Goal: Find specific page/section: Find specific page/section

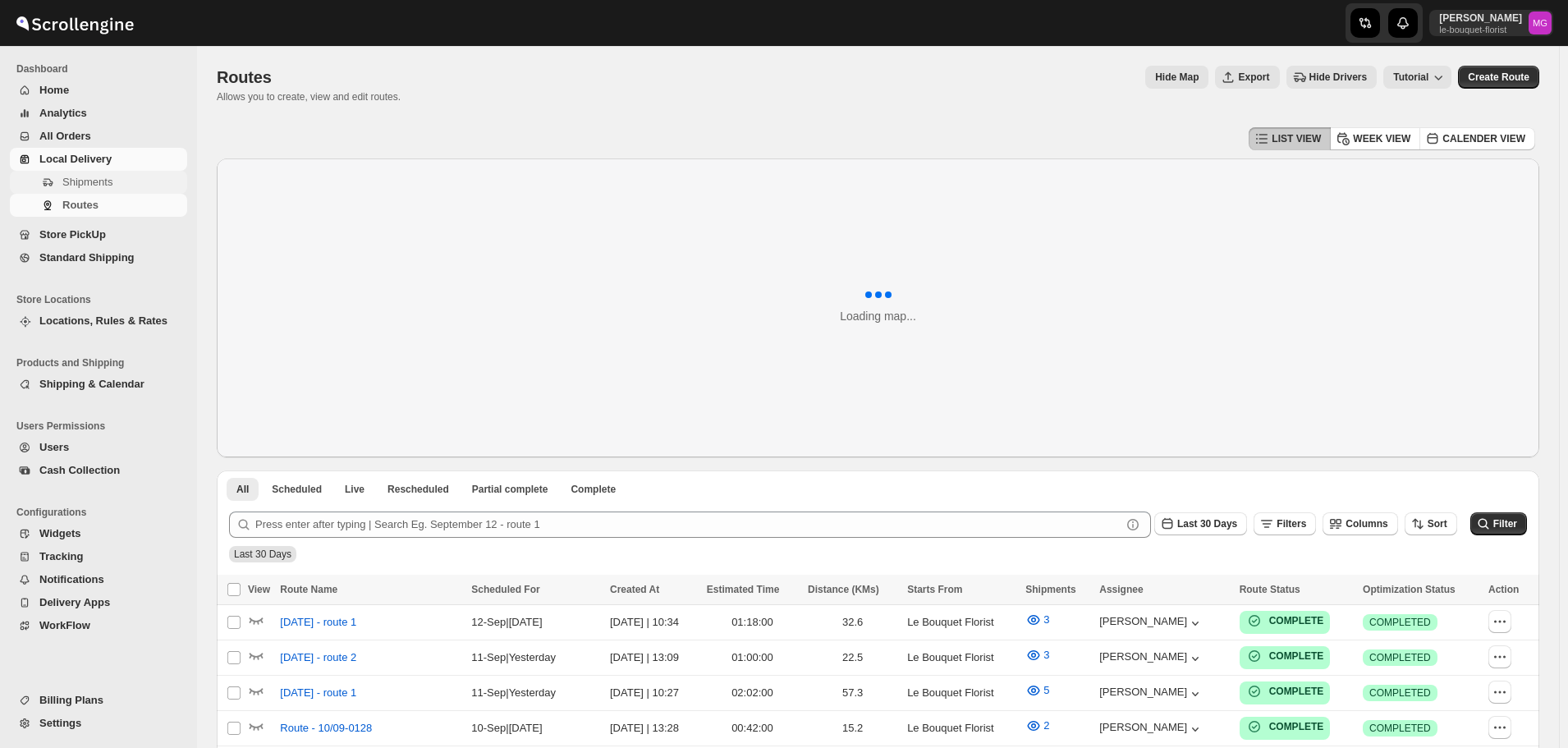
click at [88, 173] on button "Shipments" at bounding box center [99, 182] width 178 height 23
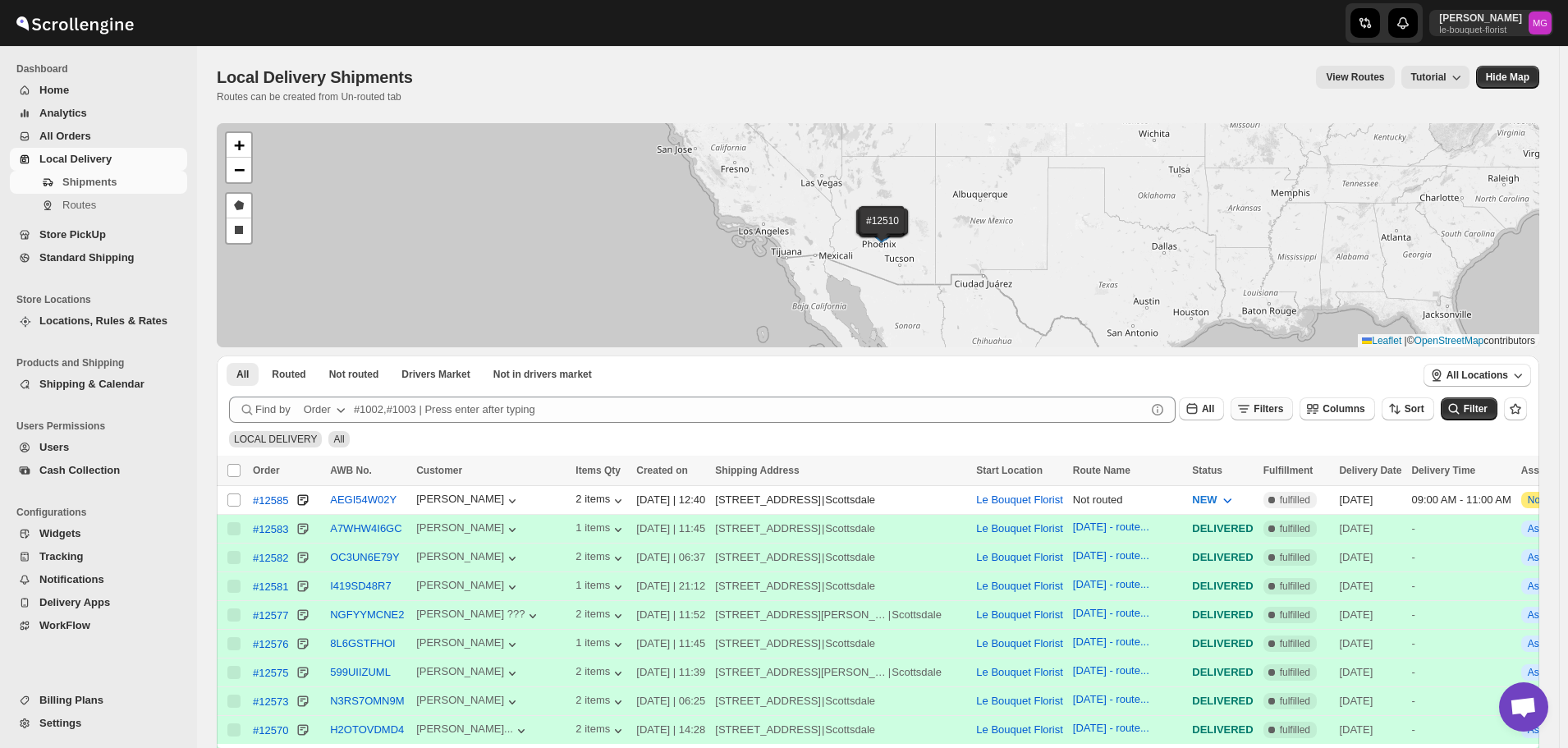
click at [1265, 419] on button "Filters" at bounding box center [1261, 408] width 63 height 23
click at [1271, 485] on div "Add Filter" at bounding box center [1278, 474] width 112 height 42
click at [1267, 477] on span "Add Filter" at bounding box center [1285, 473] width 46 height 13
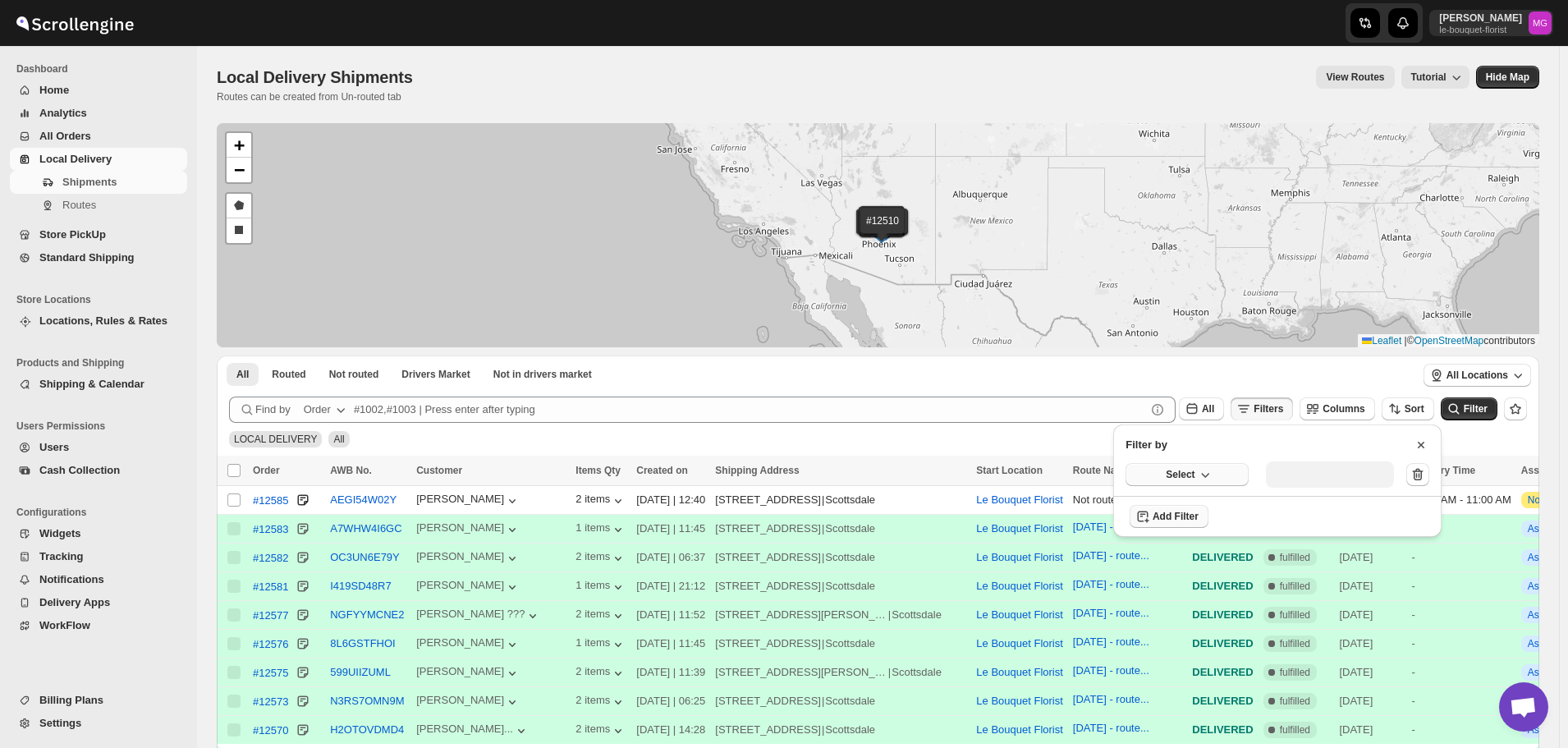
click at [1230, 481] on button "Select" at bounding box center [1186, 474] width 123 height 23
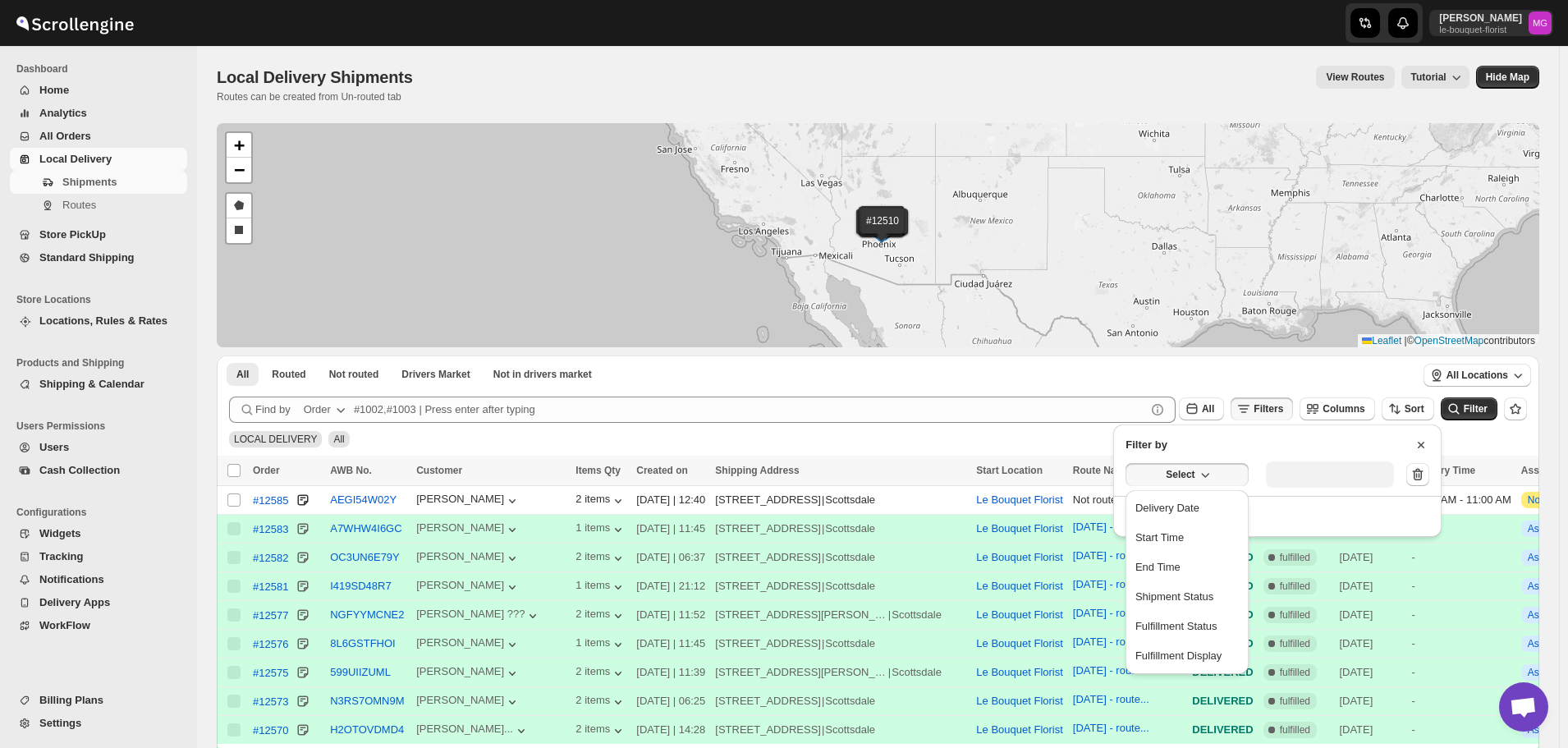
click at [1225, 492] on ul "Delivery Date Start Time End Time Shipment Status Fulfillment Status Fulfillmen…" at bounding box center [1186, 581] width 123 height 184
click at [1218, 504] on button "Delivery Date" at bounding box center [1187, 508] width 114 height 26
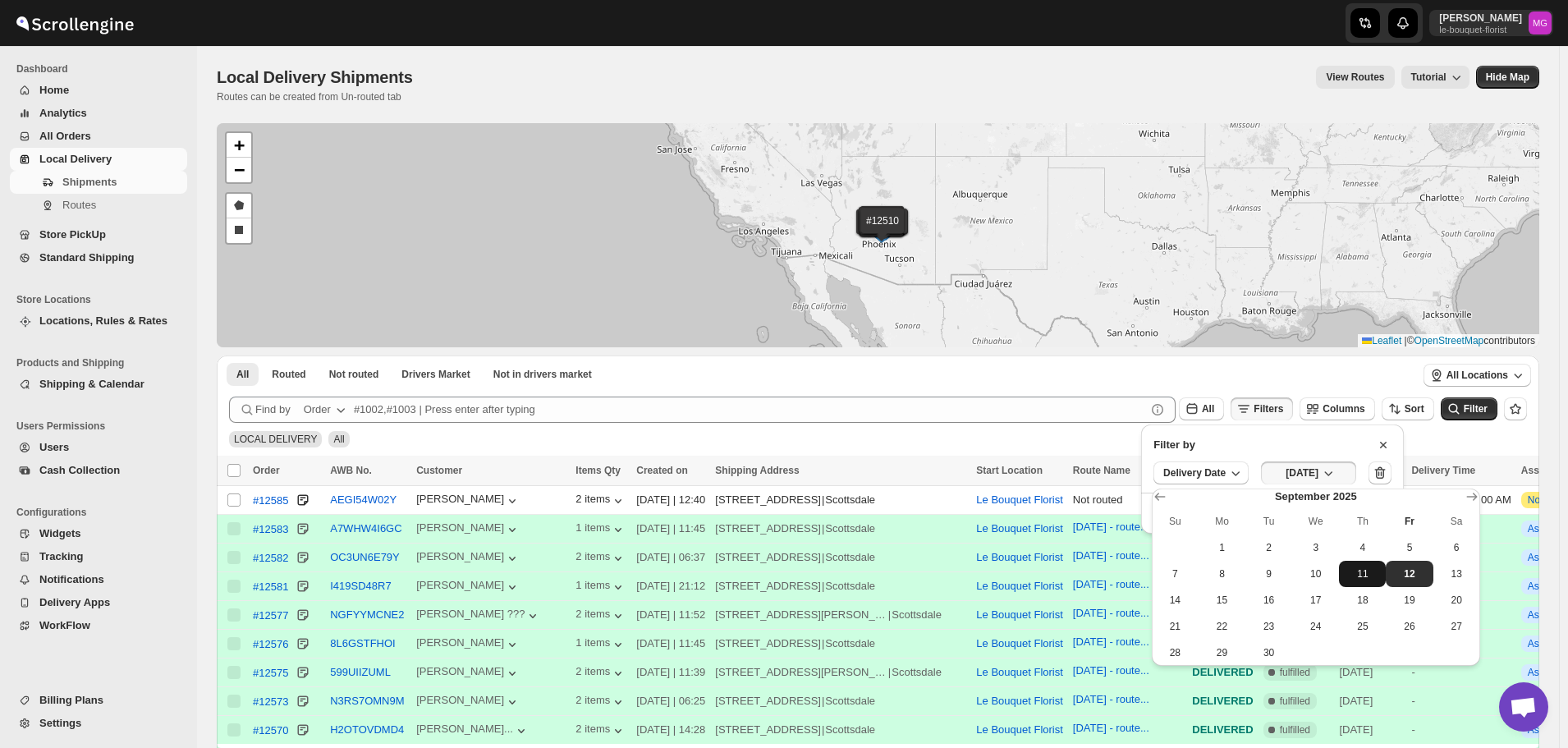
click at [1357, 568] on span "11" at bounding box center [1363, 573] width 34 height 13
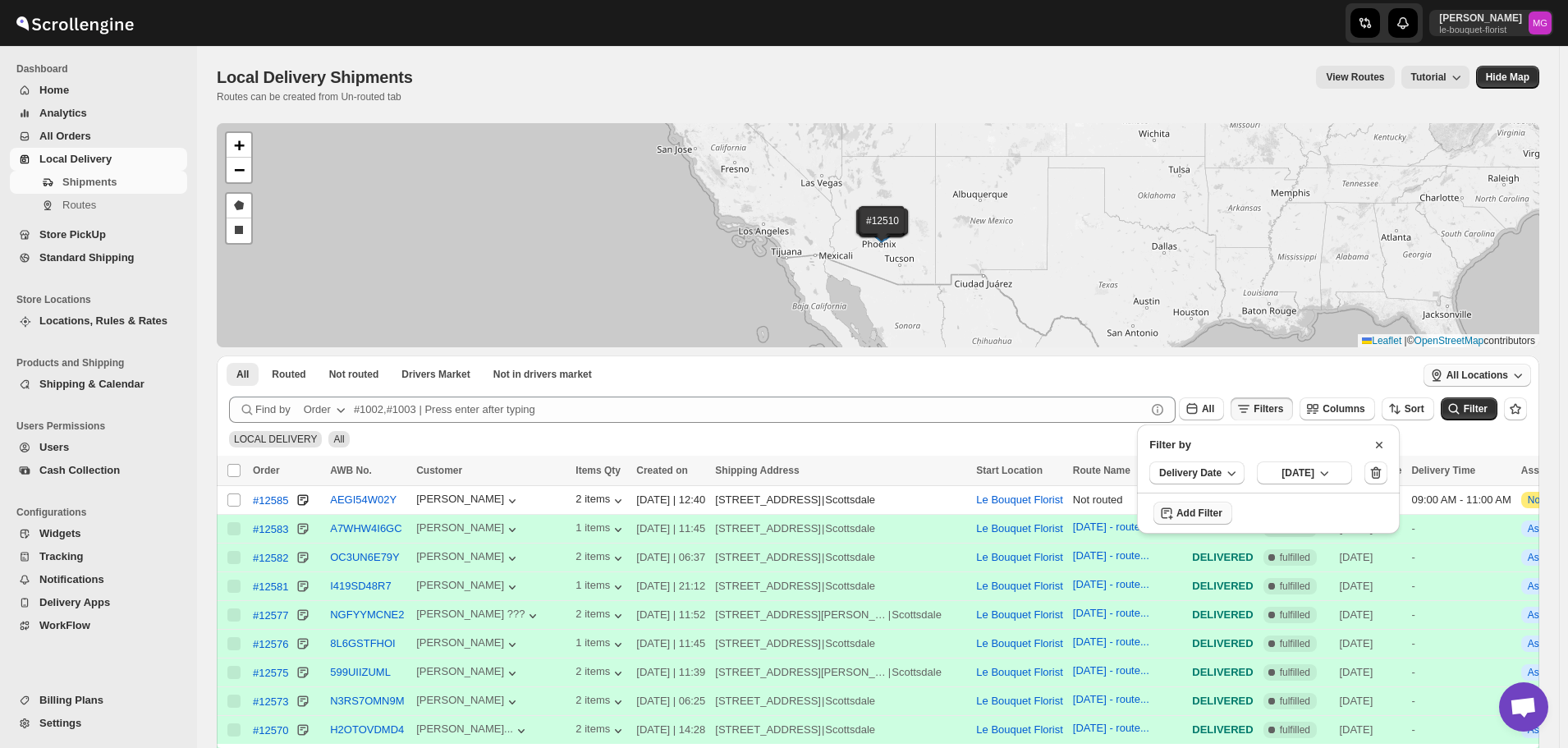
click at [1484, 385] on button "All Locations" at bounding box center [1477, 374] width 108 height 23
click at [1335, 377] on ul "All Routed Not routed Drivers Market Not in drivers market More Filters" at bounding box center [816, 373] width 1185 height 23
click at [1480, 411] on span "Filter" at bounding box center [1475, 409] width 24 height 12
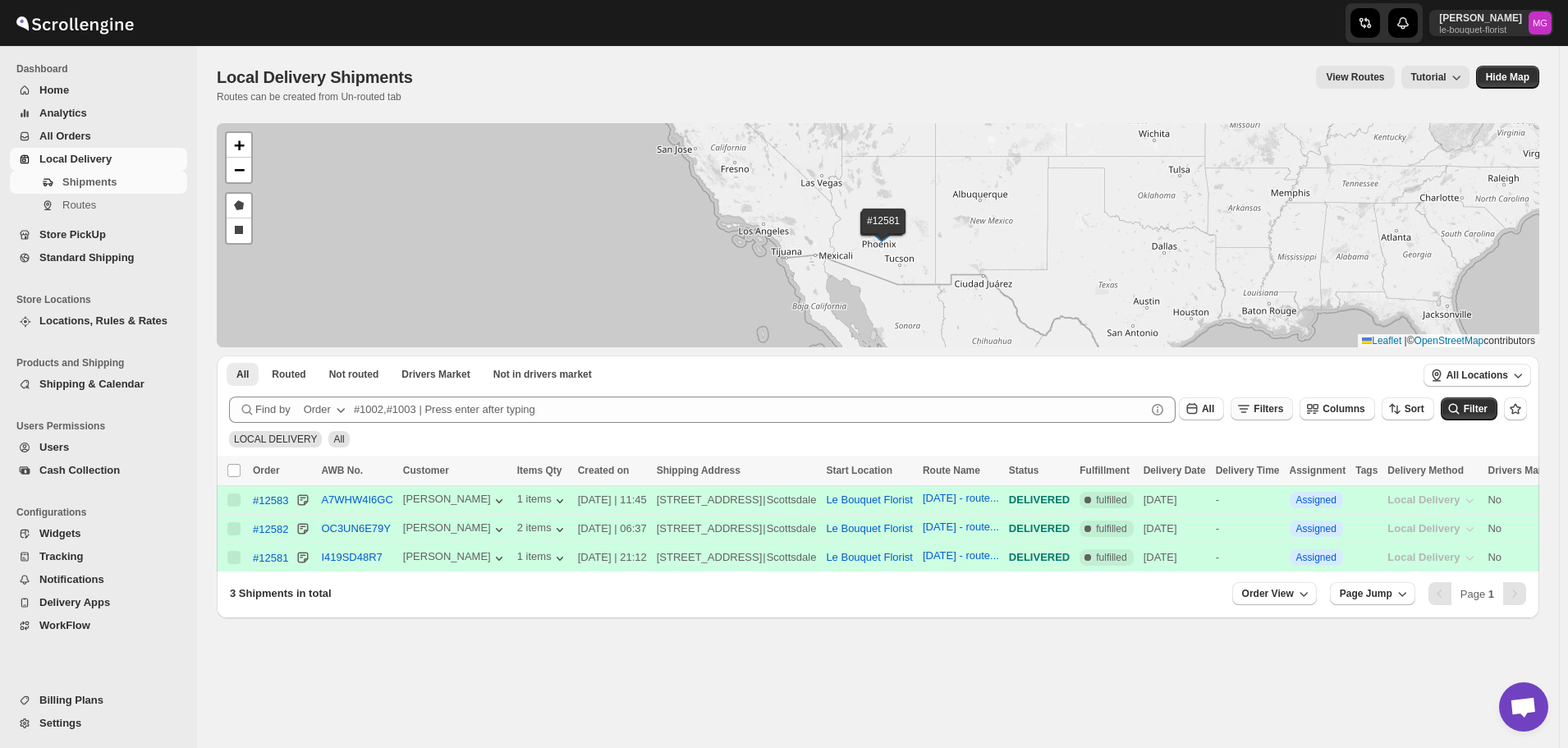
click at [1293, 398] on button "Filters" at bounding box center [1261, 408] width 63 height 23
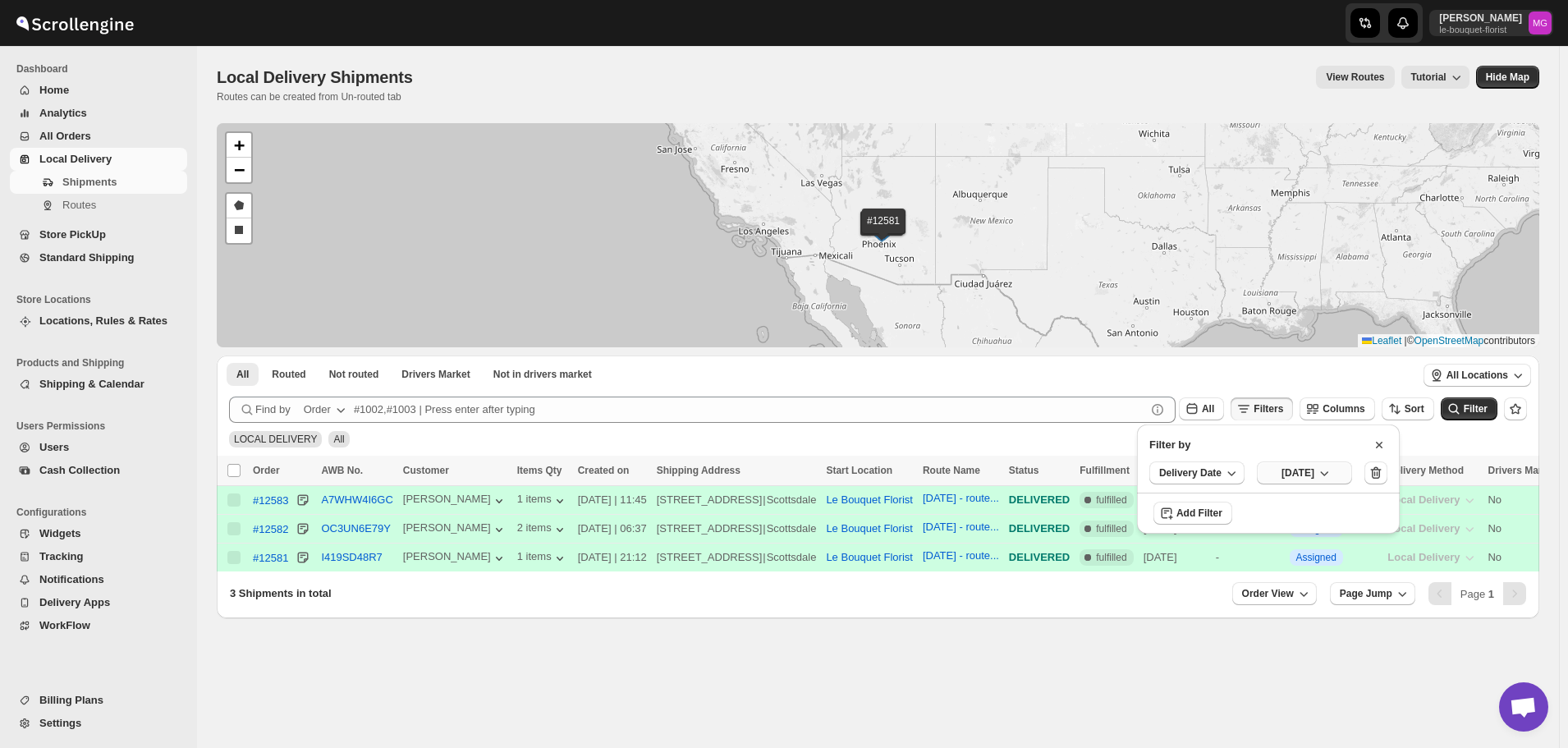
click at [1325, 462] on button "Thu Sep 11 2025" at bounding box center [1304, 472] width 95 height 23
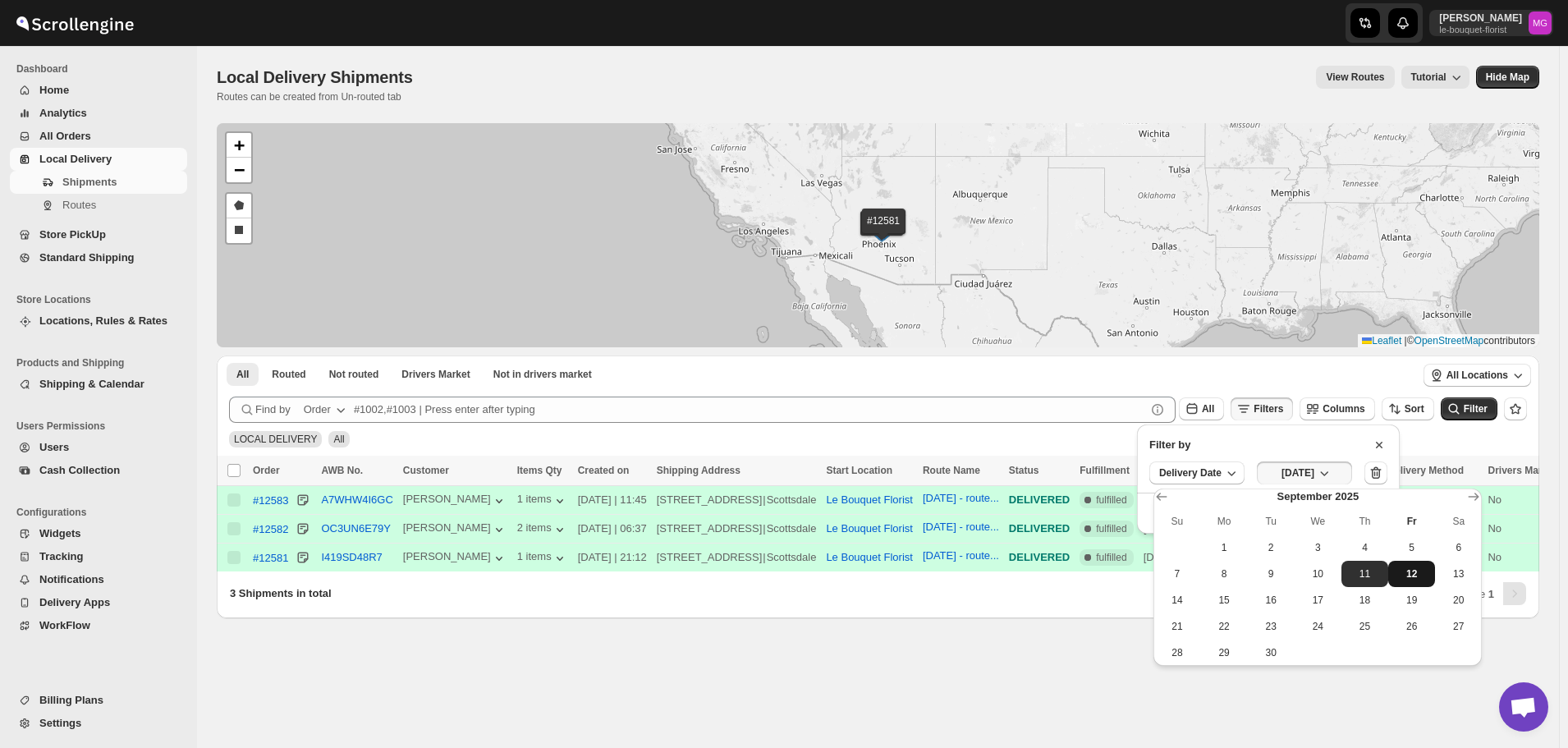
click at [1416, 571] on span "12" at bounding box center [1411, 573] width 34 height 13
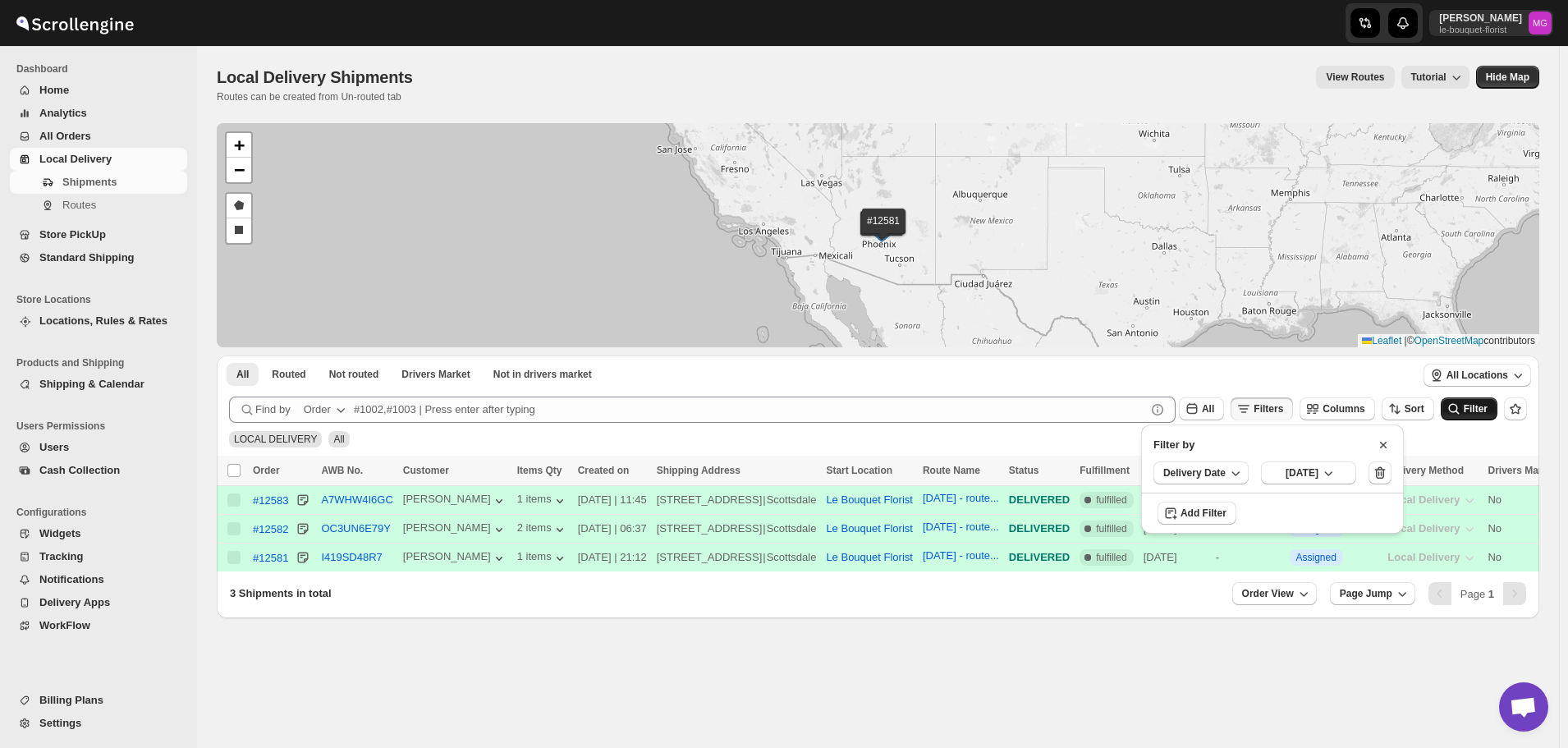
click at [1476, 403] on span "Filter" at bounding box center [1475, 409] width 24 height 12
